Goal: Transaction & Acquisition: Obtain resource

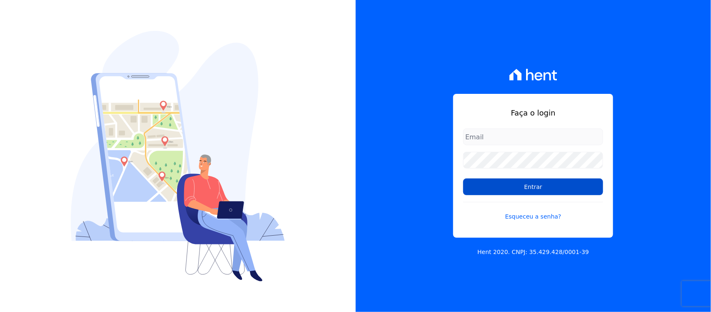
type input "nilda.moura@twtgrupo.com"
click at [526, 190] on input "Entrar" at bounding box center [533, 186] width 140 height 17
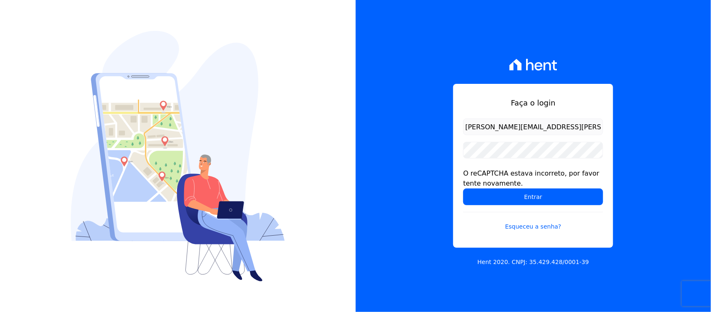
drag, startPoint x: 486, startPoint y: 192, endPoint x: 410, endPoint y: 183, distance: 76.0
click at [486, 192] on input "Entrar" at bounding box center [533, 196] width 140 height 17
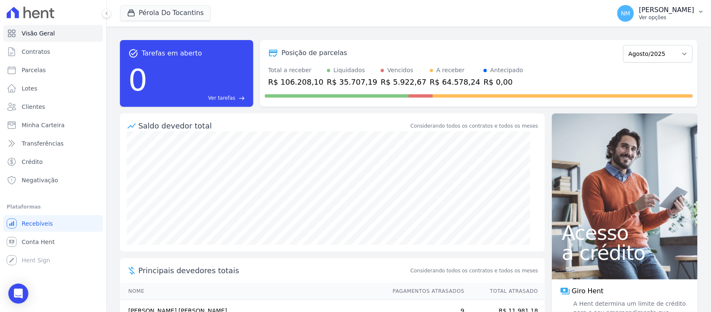
click at [705, 14] on icon "button" at bounding box center [701, 11] width 7 height 7
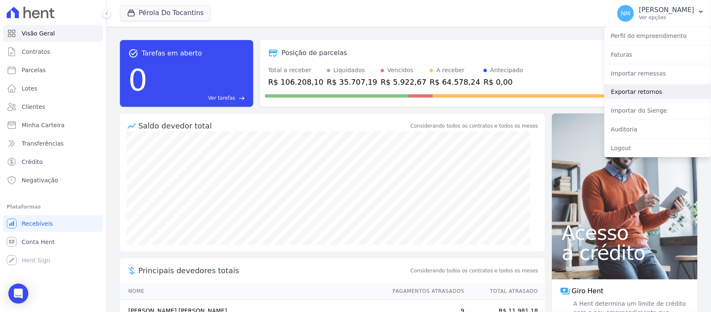
click at [640, 90] on link "Exportar retornos" at bounding box center [658, 91] width 107 height 15
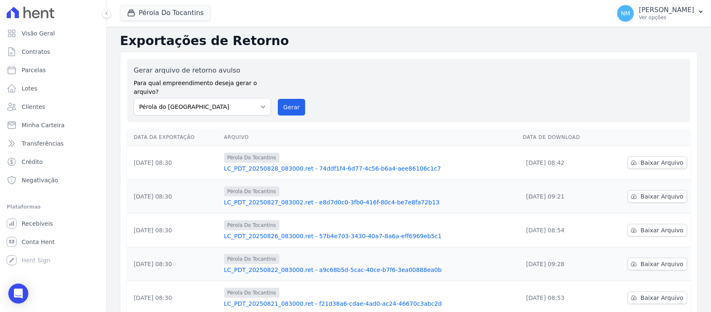
click at [160, 21] on span "Pérola Do Tocantins" at bounding box center [165, 13] width 91 height 17
click at [172, 19] on button "Pérola Do Tocantins" at bounding box center [165, 13] width 91 height 16
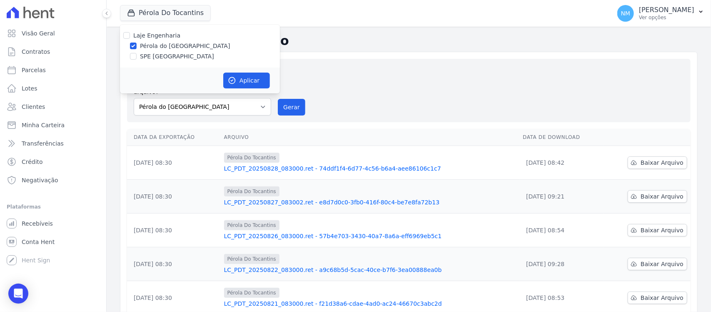
click at [178, 53] on label "SPE [GEOGRAPHIC_DATA]" at bounding box center [177, 56] width 74 height 9
click at [137, 53] on input "SPE [GEOGRAPHIC_DATA]" at bounding box center [133, 56] width 7 height 7
checkbox input "true"
click at [178, 44] on label "Pérola do [GEOGRAPHIC_DATA]" at bounding box center [185, 46] width 90 height 9
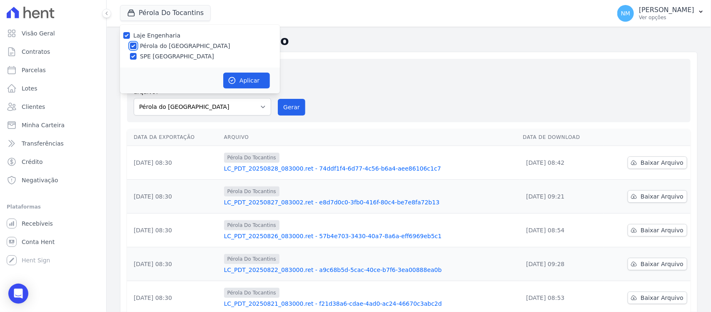
click at [137, 44] on input "Pérola do [GEOGRAPHIC_DATA]" at bounding box center [133, 46] width 7 height 7
checkbox input "false"
click at [236, 77] on button "Aplicar" at bounding box center [246, 81] width 47 height 16
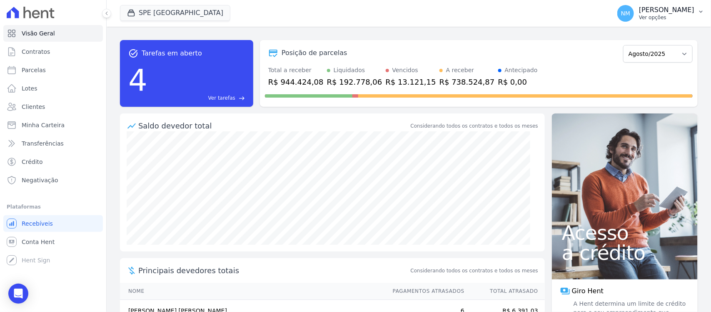
click at [697, 12] on button "NM Nilda Moura Ver opções" at bounding box center [661, 13] width 100 height 23
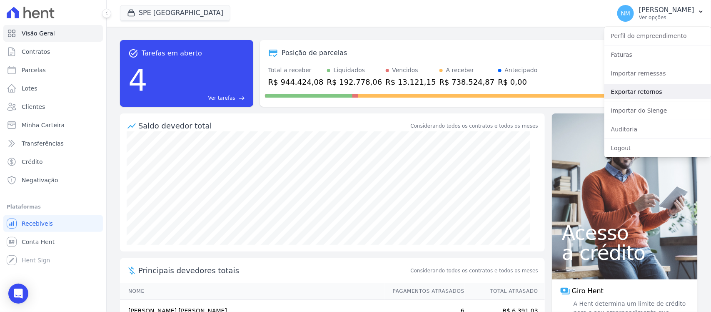
drag, startPoint x: 640, startPoint y: 89, endPoint x: 498, endPoint y: 104, distance: 142.9
click at [640, 90] on link "Exportar retornos" at bounding box center [658, 91] width 107 height 15
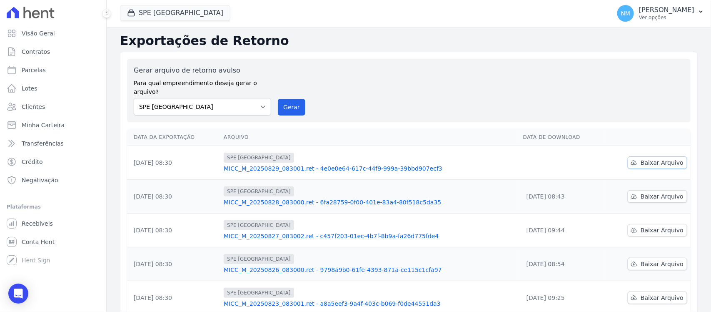
click at [633, 159] on icon at bounding box center [634, 162] width 7 height 7
click at [145, 13] on button "SPE [GEOGRAPHIC_DATA]" at bounding box center [175, 13] width 110 height 16
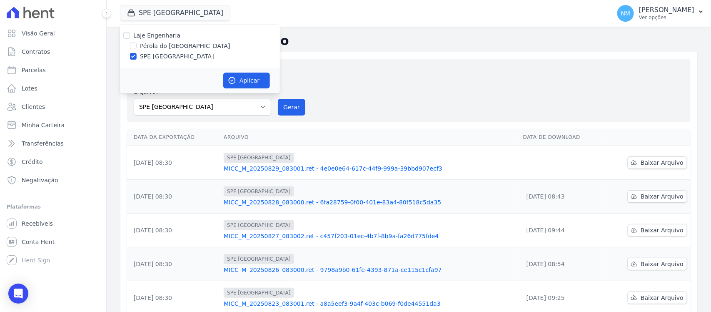
click at [163, 47] on label "Pérola do [GEOGRAPHIC_DATA]" at bounding box center [185, 46] width 90 height 9
click at [137, 47] on input "Pérola do [GEOGRAPHIC_DATA]" at bounding box center [133, 46] width 7 height 7
checkbox input "true"
click at [161, 58] on label "SPE [GEOGRAPHIC_DATA]" at bounding box center [177, 56] width 74 height 9
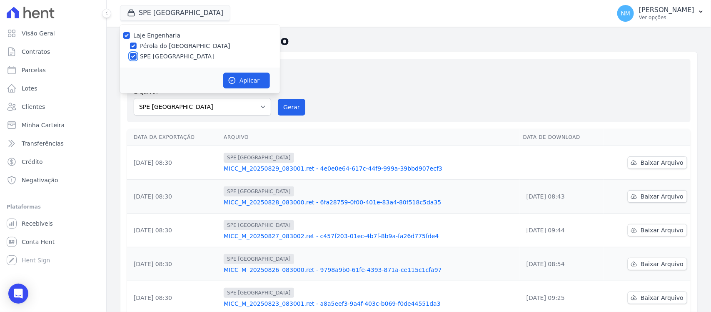
click at [137, 58] on input "SPE [GEOGRAPHIC_DATA]" at bounding box center [133, 56] width 7 height 7
checkbox input "false"
drag, startPoint x: 235, startPoint y: 78, endPoint x: 439, endPoint y: 87, distance: 204.4
click at [238, 78] on button "Aplicar" at bounding box center [246, 81] width 47 height 16
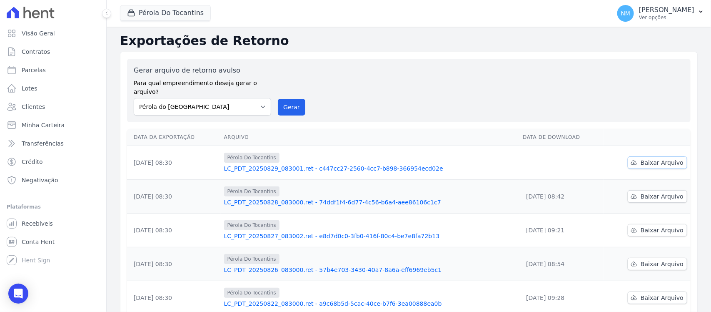
click at [643, 158] on span "Baixar Arquivo" at bounding box center [662, 162] width 43 height 8
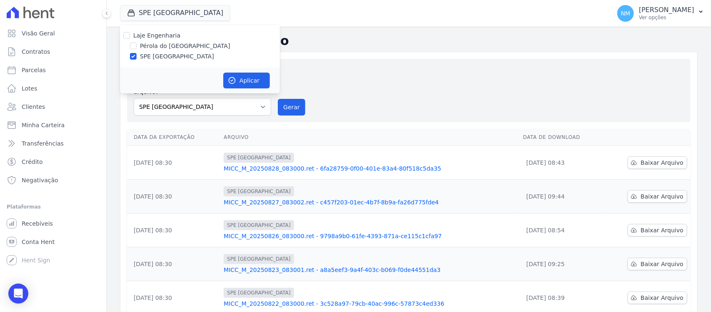
click at [158, 47] on label "Pérola do [GEOGRAPHIC_DATA]" at bounding box center [185, 46] width 90 height 9
click at [137, 47] on input "Pérola do [GEOGRAPHIC_DATA]" at bounding box center [133, 46] width 7 height 7
checkbox input "true"
click at [159, 58] on label "SPE [GEOGRAPHIC_DATA]" at bounding box center [177, 56] width 74 height 9
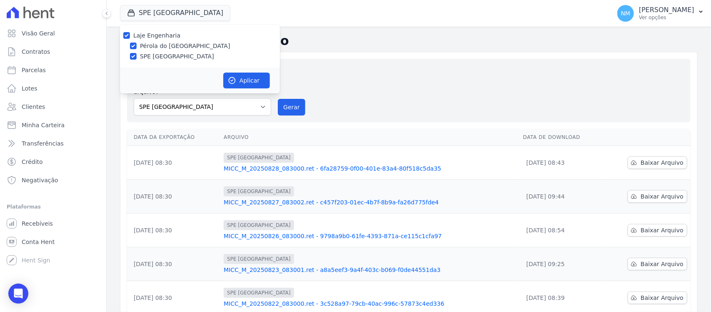
click at [137, 58] on input "SPE [GEOGRAPHIC_DATA]" at bounding box center [133, 56] width 7 height 7
checkbox input "false"
click at [46, 67] on link "Parcelas" at bounding box center [53, 70] width 100 height 17
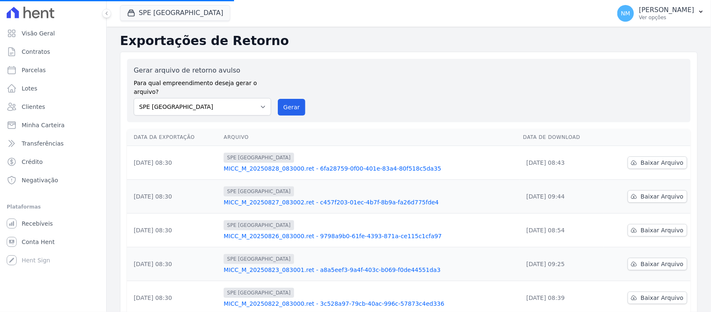
select select
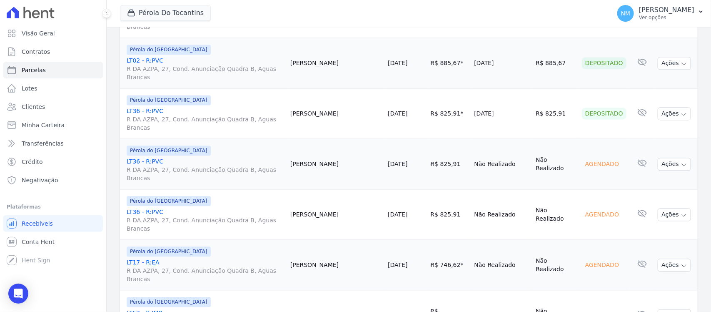
scroll to position [767, 0]
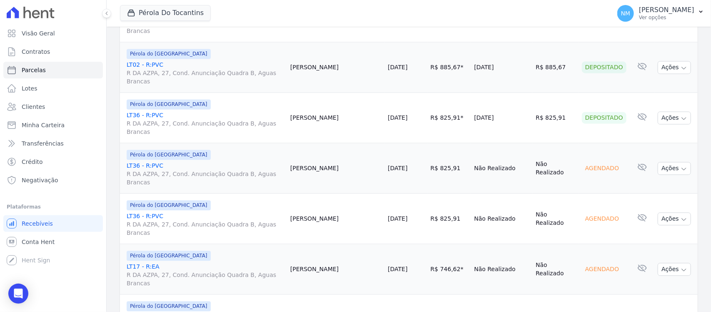
drag, startPoint x: 384, startPoint y: 153, endPoint x: 396, endPoint y: 166, distance: 17.4
click at [385, 244] on td "[DATE]" at bounding box center [406, 269] width 43 height 50
